Goal: Find contact information: Find contact information

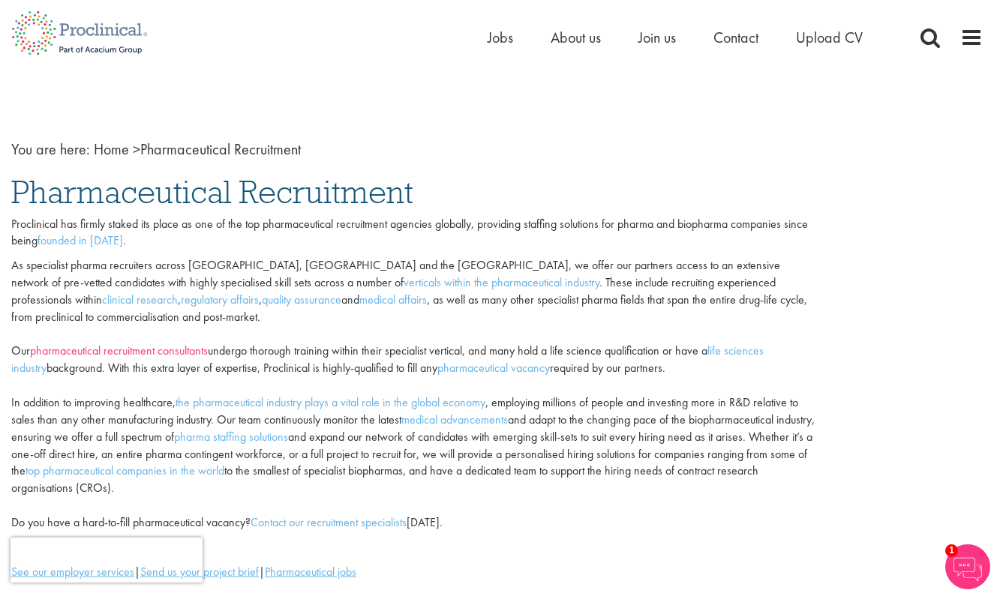
click at [179, 343] on link "pharmaceutical recruitment consultants" at bounding box center [119, 351] width 178 height 16
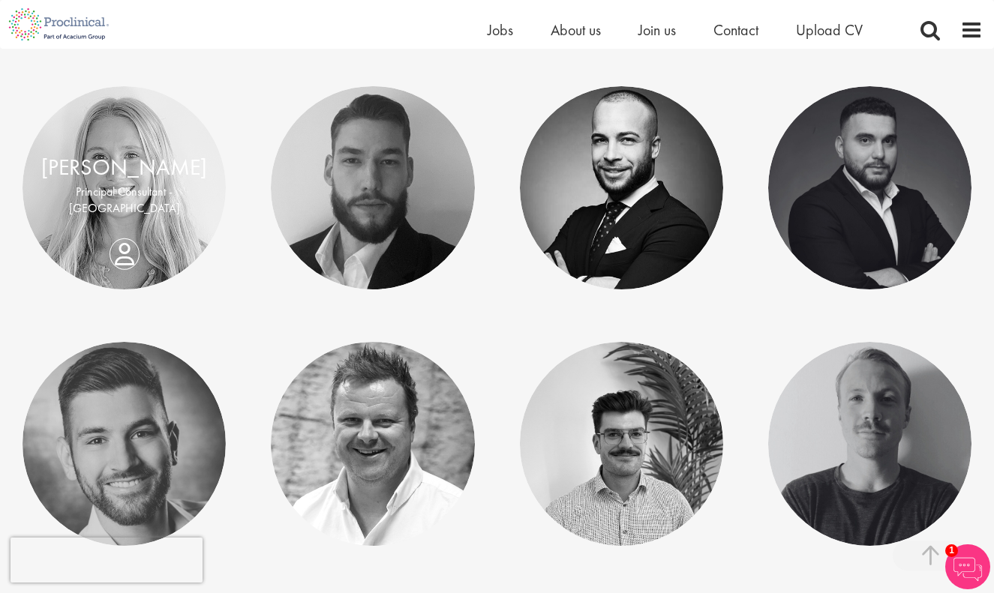
scroll to position [1266, 0]
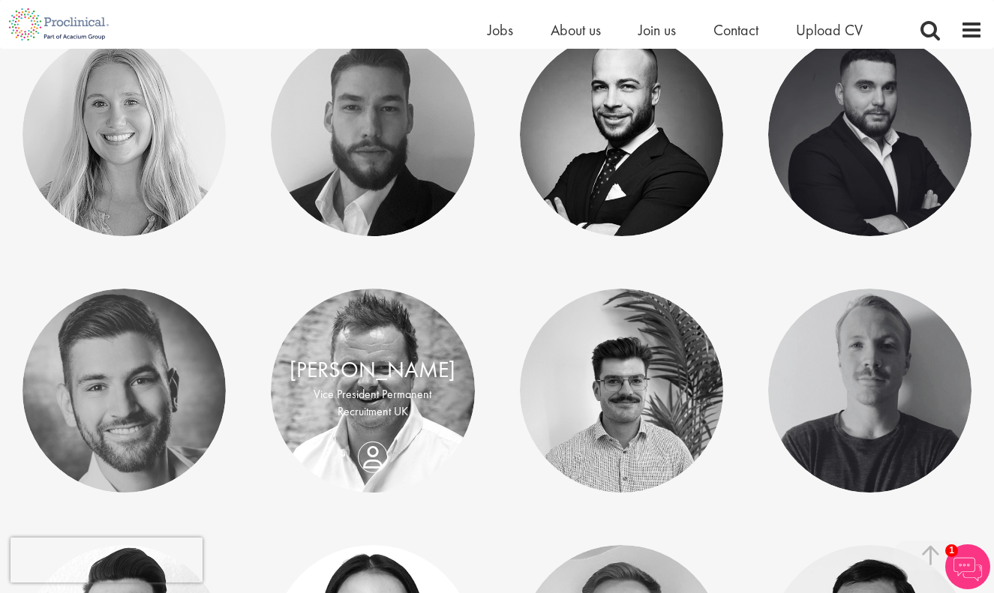
click at [372, 373] on link "[PERSON_NAME]" at bounding box center [373, 370] width 166 height 29
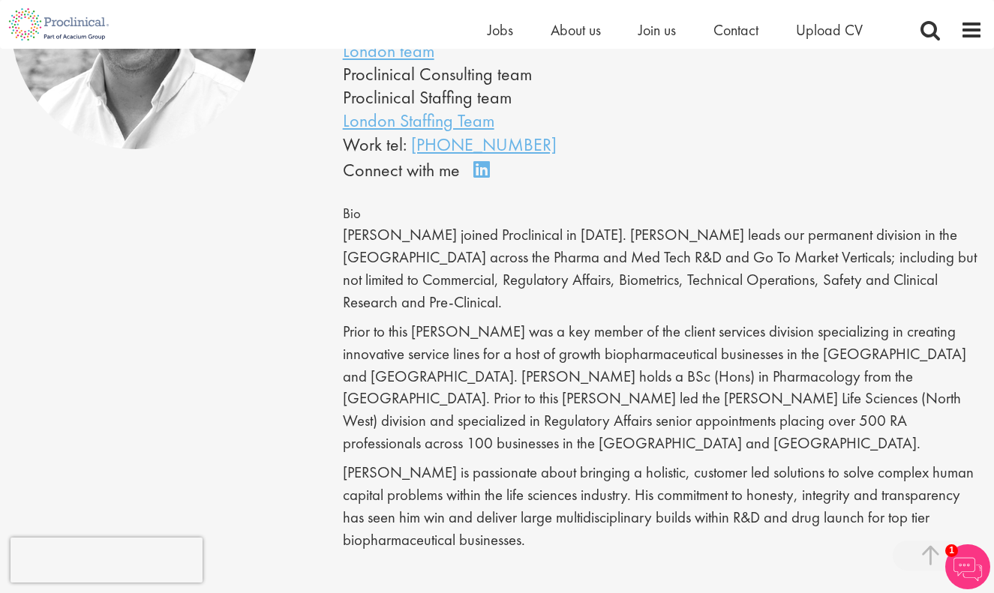
scroll to position [165, 0]
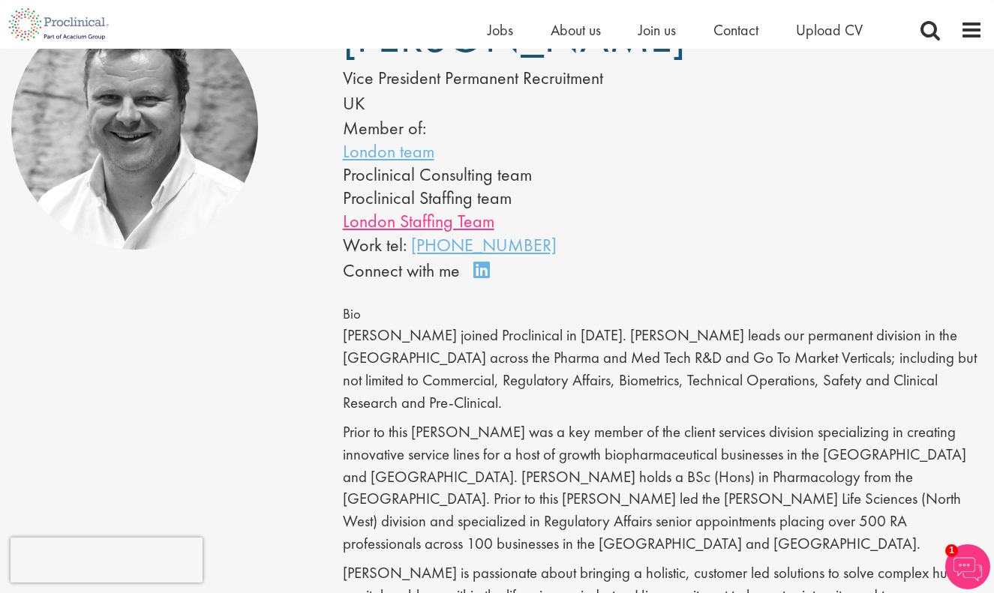
click at [455, 224] on link "London Staffing Team" at bounding box center [419, 220] width 152 height 23
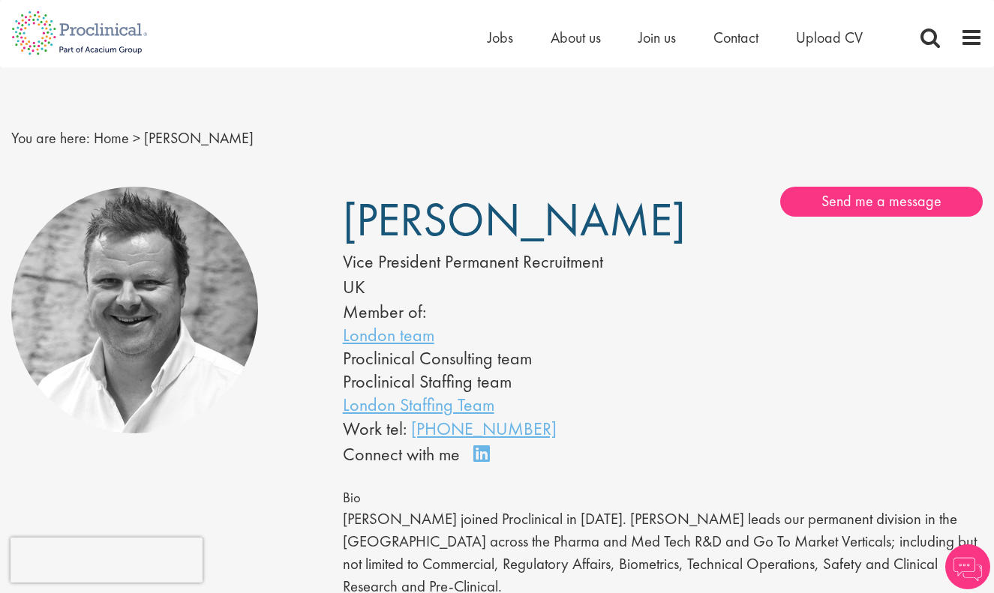
scroll to position [165, 0]
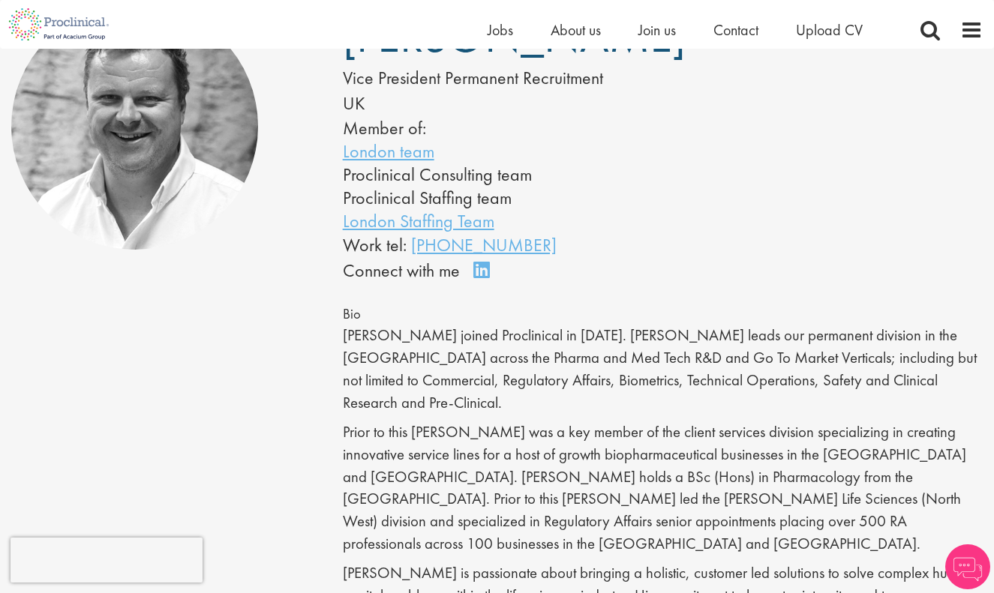
click at [483, 277] on link "Connect on LinkedIn" at bounding box center [486, 277] width 26 height 0
click at [443, 221] on link "London Staffing Team" at bounding box center [419, 220] width 152 height 23
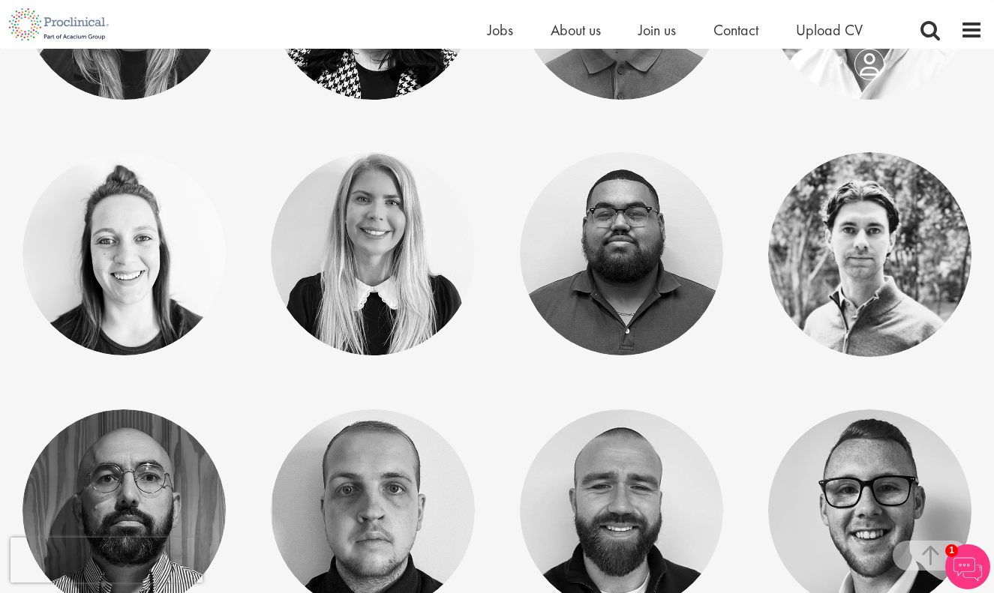
scroll to position [452, 0]
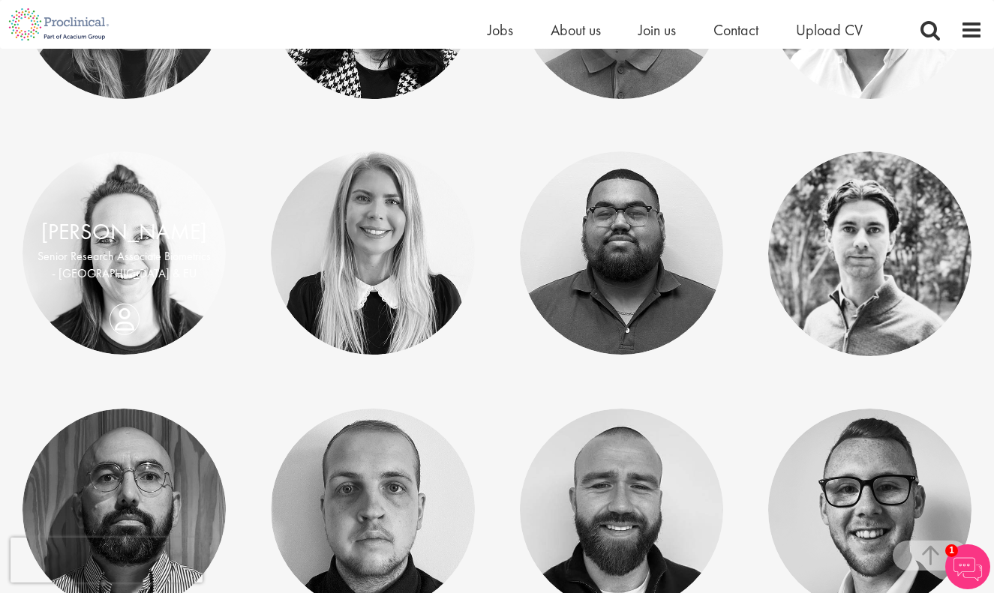
click at [131, 290] on div "Liani De Villiers Senior Research Associate Biometrics - UK & EU" at bounding box center [124, 253] width 203 height 74
click at [116, 260] on p "Senior Research Associate Biometrics - [GEOGRAPHIC_DATA] & EU" at bounding box center [124, 265] width 173 height 35
click at [128, 290] on div "Liani De Villiers Senior Research Associate Biometrics - UK & EU" at bounding box center [124, 253] width 203 height 74
click at [114, 239] on link "[PERSON_NAME]" at bounding box center [124, 232] width 166 height 29
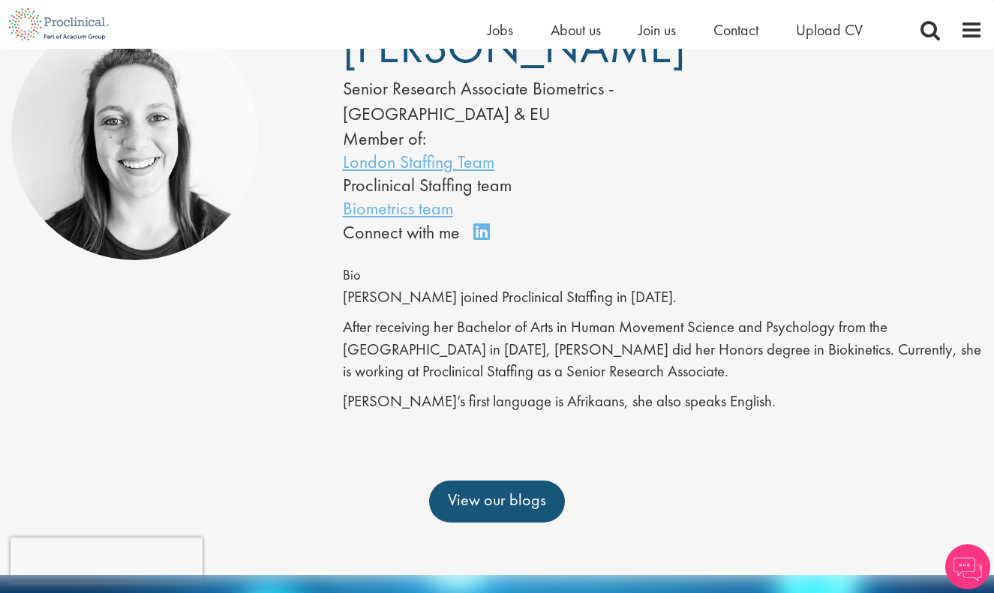
scroll to position [156, 0]
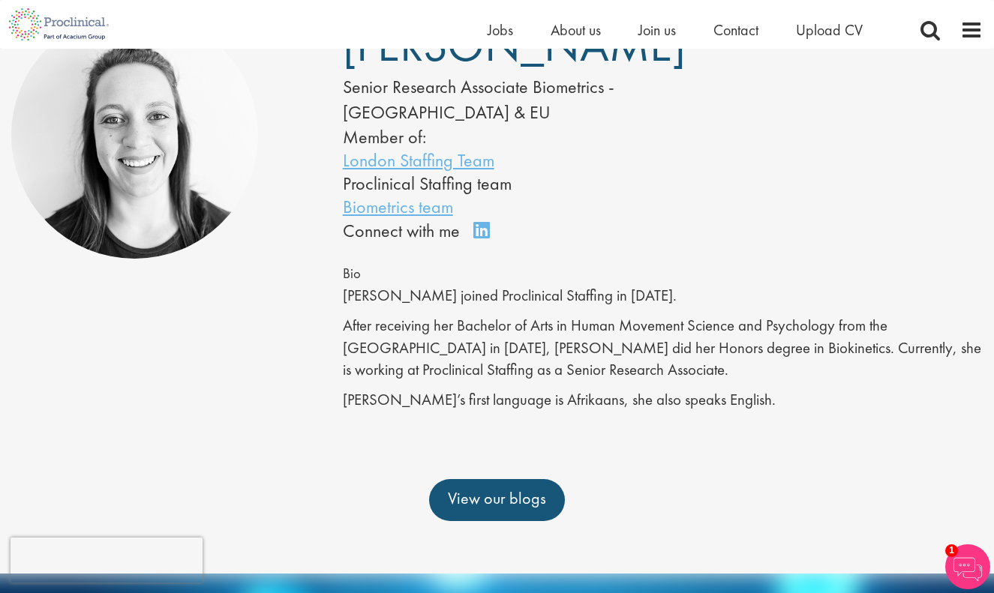
click at [479, 237] on link "Connect on LinkedIn" at bounding box center [486, 237] width 26 height 0
